Goal: Information Seeking & Learning: Learn about a topic

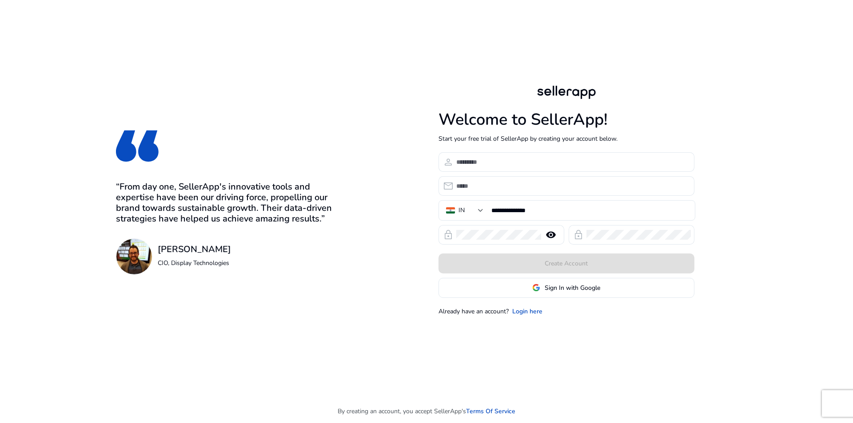
click at [663, 48] on div "**********" at bounding box center [566, 200] width 341 height 400
drag, startPoint x: 501, startPoint y: 297, endPoint x: 507, endPoint y: 283, distance: 15.5
click at [512, 307] on link "Login here" at bounding box center [527, 311] width 30 height 9
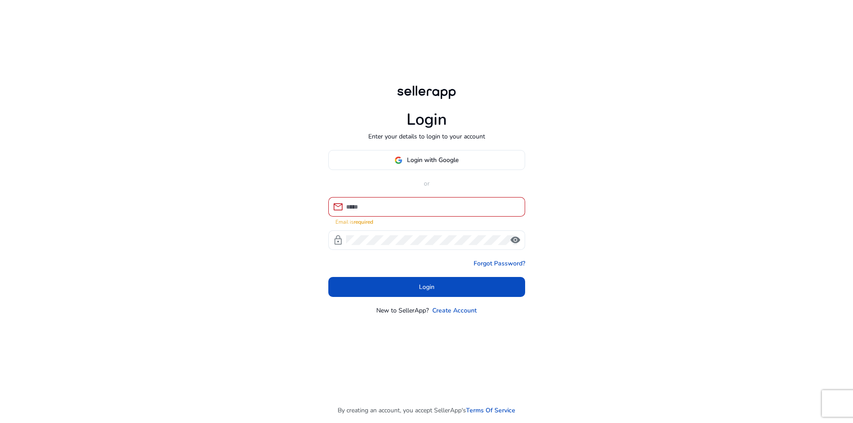
click at [415, 212] on div at bounding box center [432, 207] width 172 height 20
click at [413, 202] on input at bounding box center [432, 207] width 172 height 10
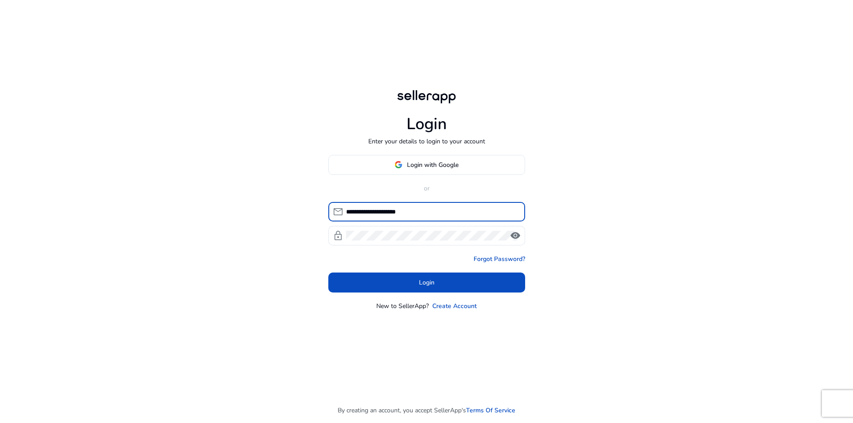
click at [398, 207] on input "**********" at bounding box center [432, 212] width 172 height 10
type input "**********"
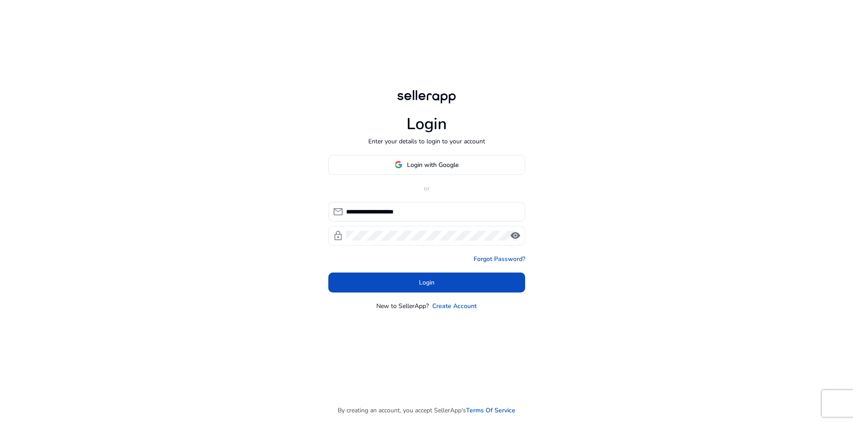
click at [398, 226] on div at bounding box center [426, 236] width 161 height 20
click button "Login" at bounding box center [426, 283] width 197 height 20
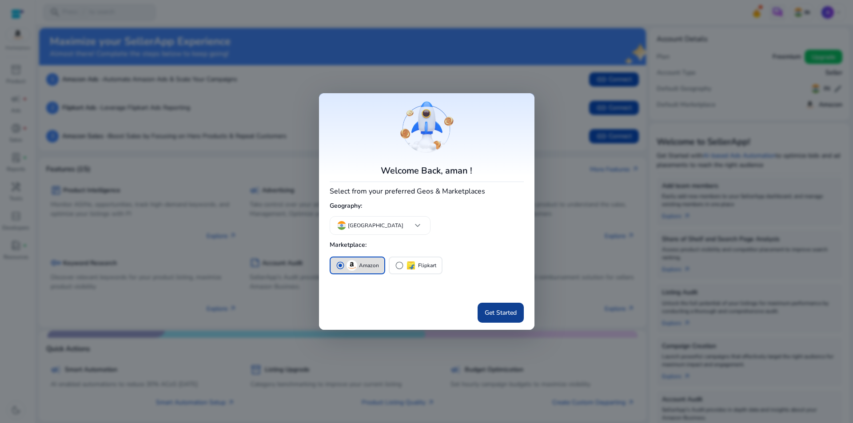
click at [487, 308] on span "Get Started" at bounding box center [501, 312] width 32 height 9
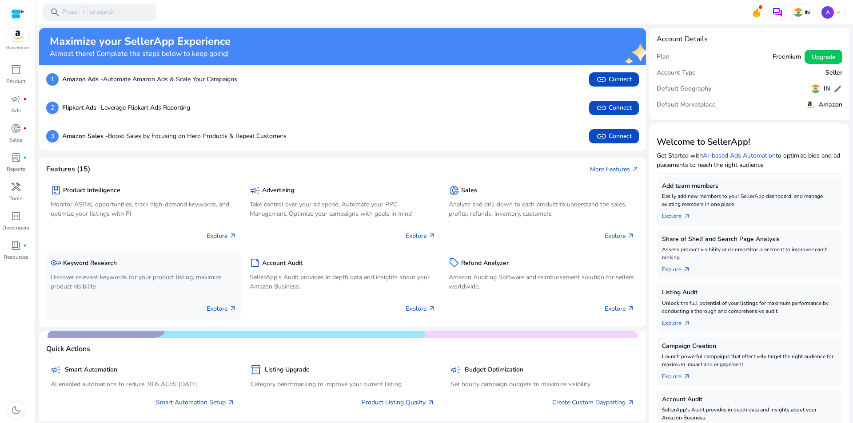
click at [63, 260] on h5 "Keyword Research" at bounding box center [90, 264] width 54 height 8
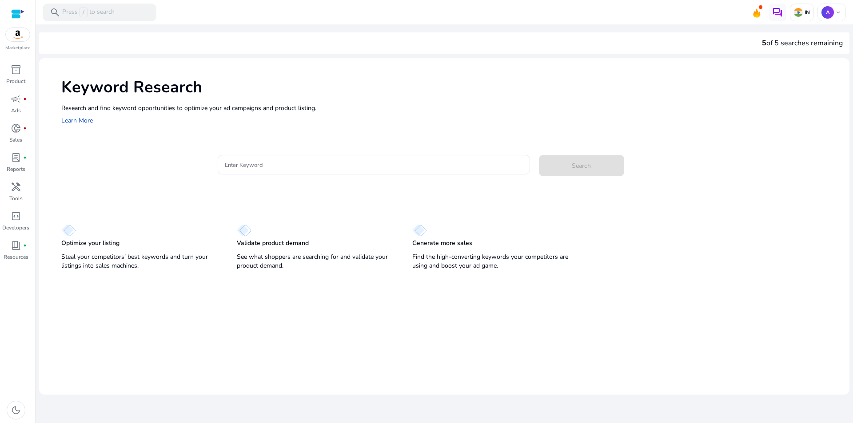
click at [337, 160] on input "Enter Keyword" at bounding box center [374, 165] width 298 height 10
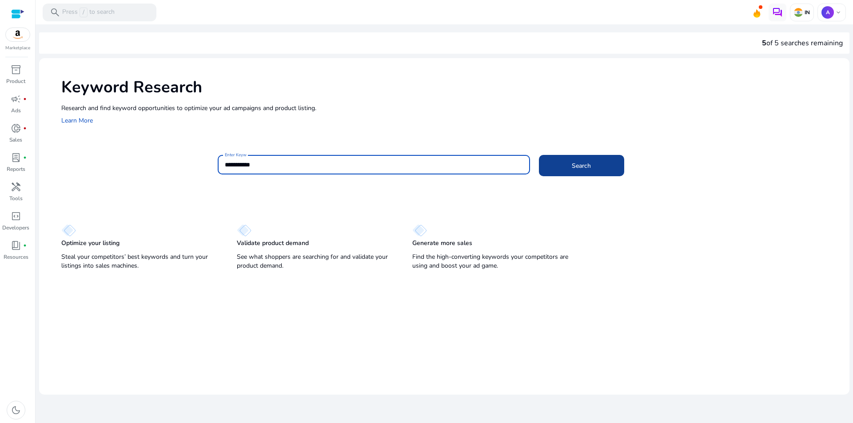
type input "**********"
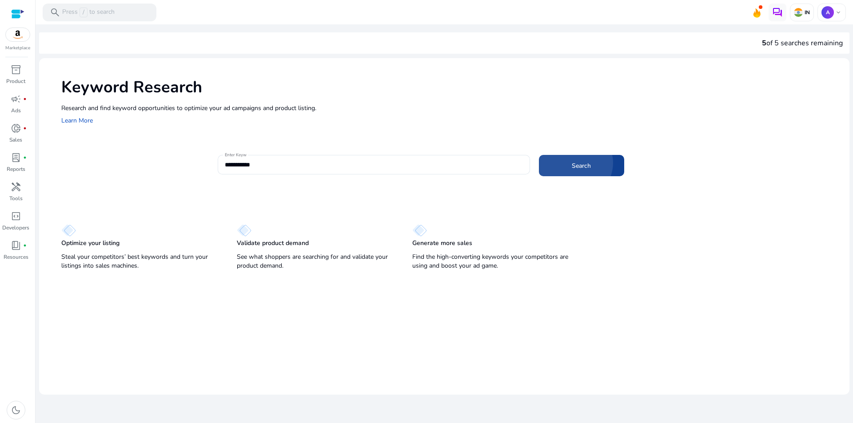
click at [575, 161] on span "Search" at bounding box center [581, 165] width 19 height 9
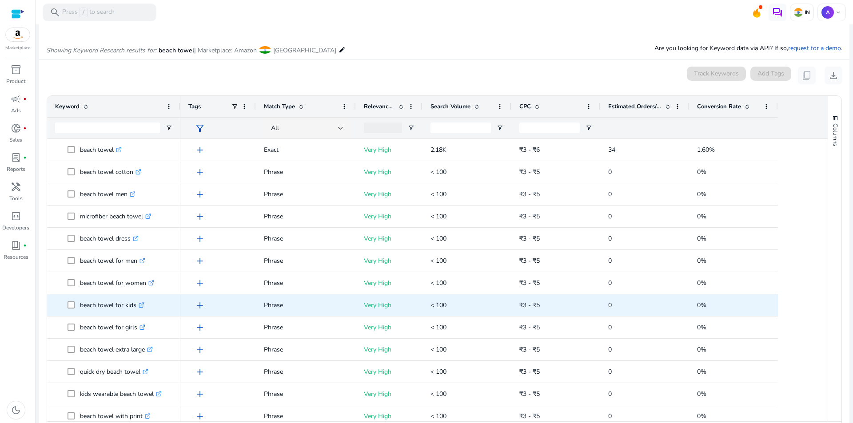
scroll to position [100, 0]
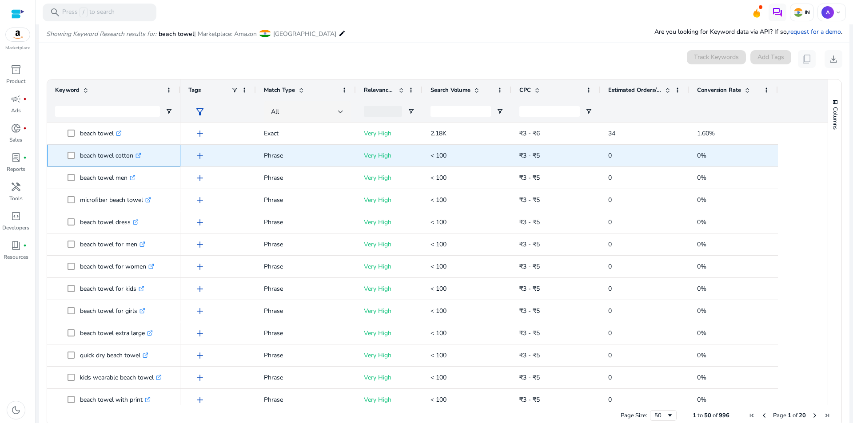
drag, startPoint x: 120, startPoint y: 141, endPoint x: 76, endPoint y: 144, distance: 44.5
click at [76, 147] on span "beach towel cotton .st0{fill:#2c8af8}" at bounding box center [120, 156] width 105 height 18
copy span "beach towel cotton"
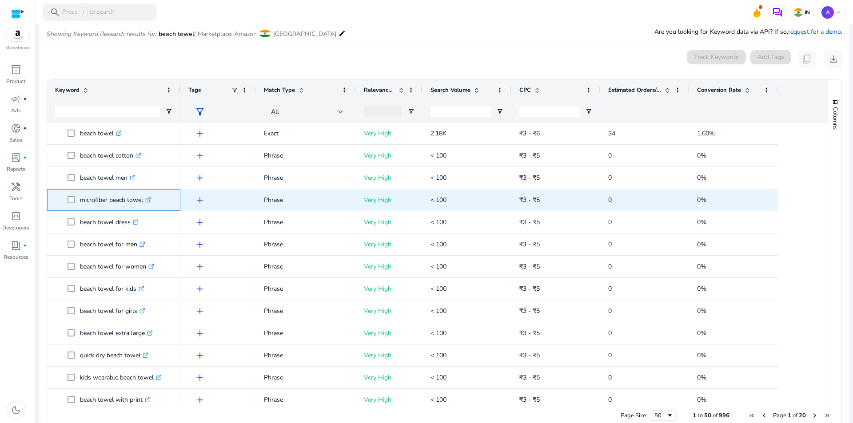
drag, startPoint x: 127, startPoint y: 185, endPoint x: 79, endPoint y: 187, distance: 47.6
click at [80, 191] on p "microfiber beach towel .st0{fill:#2c8af8}" at bounding box center [115, 200] width 71 height 18
copy p "microfiber beach towel"
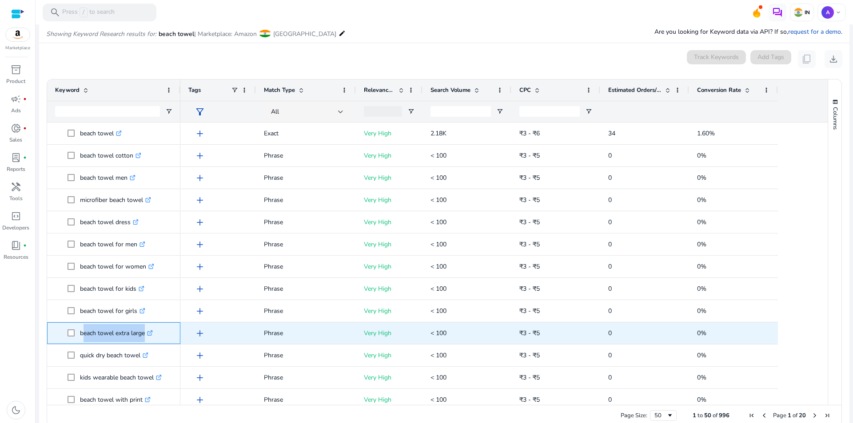
drag, startPoint x: 127, startPoint y: 322, endPoint x: 80, endPoint y: 323, distance: 47.1
click at [80, 324] on p "beach towel extra large .st0{fill:#2c8af8}" at bounding box center [116, 333] width 73 height 18
drag, startPoint x: 79, startPoint y: 322, endPoint x: 130, endPoint y: 316, distance: 51.4
click at [130, 324] on span "beach towel extra large .st0{fill:#2c8af8}" at bounding box center [120, 333] width 105 height 18
copy span "beach towel extra large"
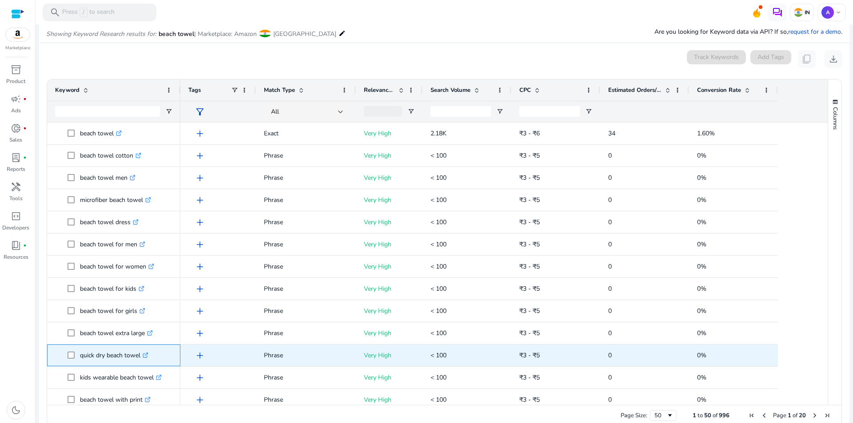
click at [145, 347] on span "quick dry beach towel .st0{fill:#2c8af8}" at bounding box center [120, 356] width 105 height 18
drag, startPoint x: 80, startPoint y: 340, endPoint x: 130, endPoint y: 342, distance: 50.2
click at [130, 347] on p "quick dry beach towel .st0{fill:#2c8af8}" at bounding box center [114, 356] width 68 height 18
copy p "quick dry beach towel"
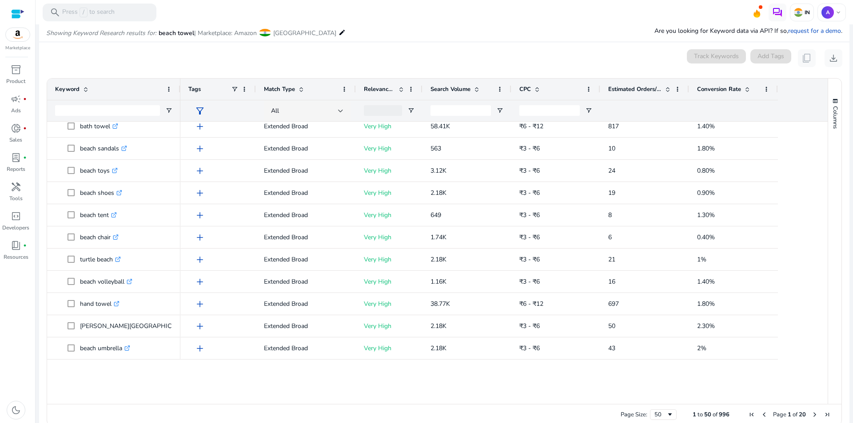
scroll to position [532, 0]
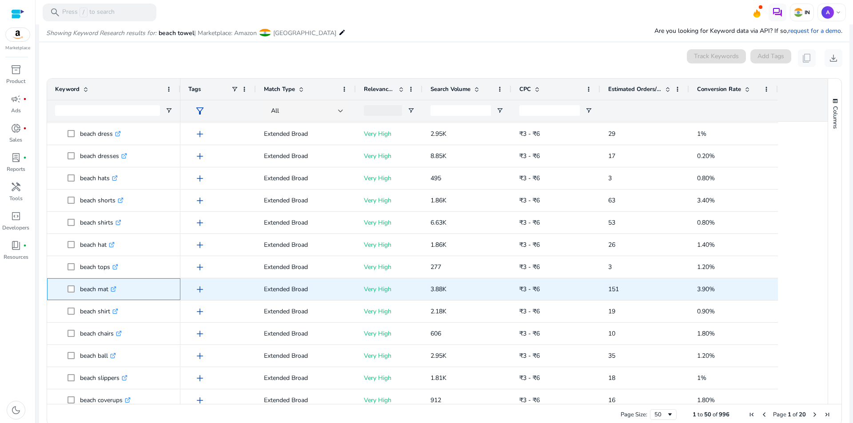
drag, startPoint x: 77, startPoint y: 275, endPoint x: 102, endPoint y: 279, distance: 25.3
click at [102, 280] on span "beach mat .st0{fill:#2c8af8}" at bounding box center [120, 289] width 105 height 18
copy span "beach mat"
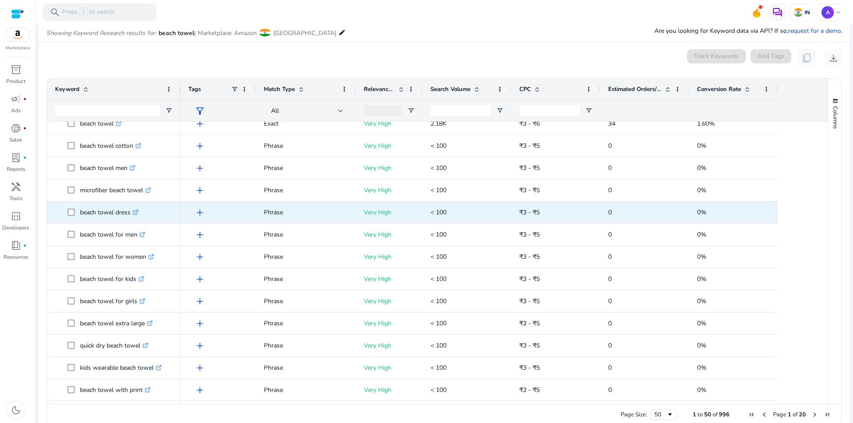
scroll to position [0, 0]
